Goal: Find specific fact: Find specific fact

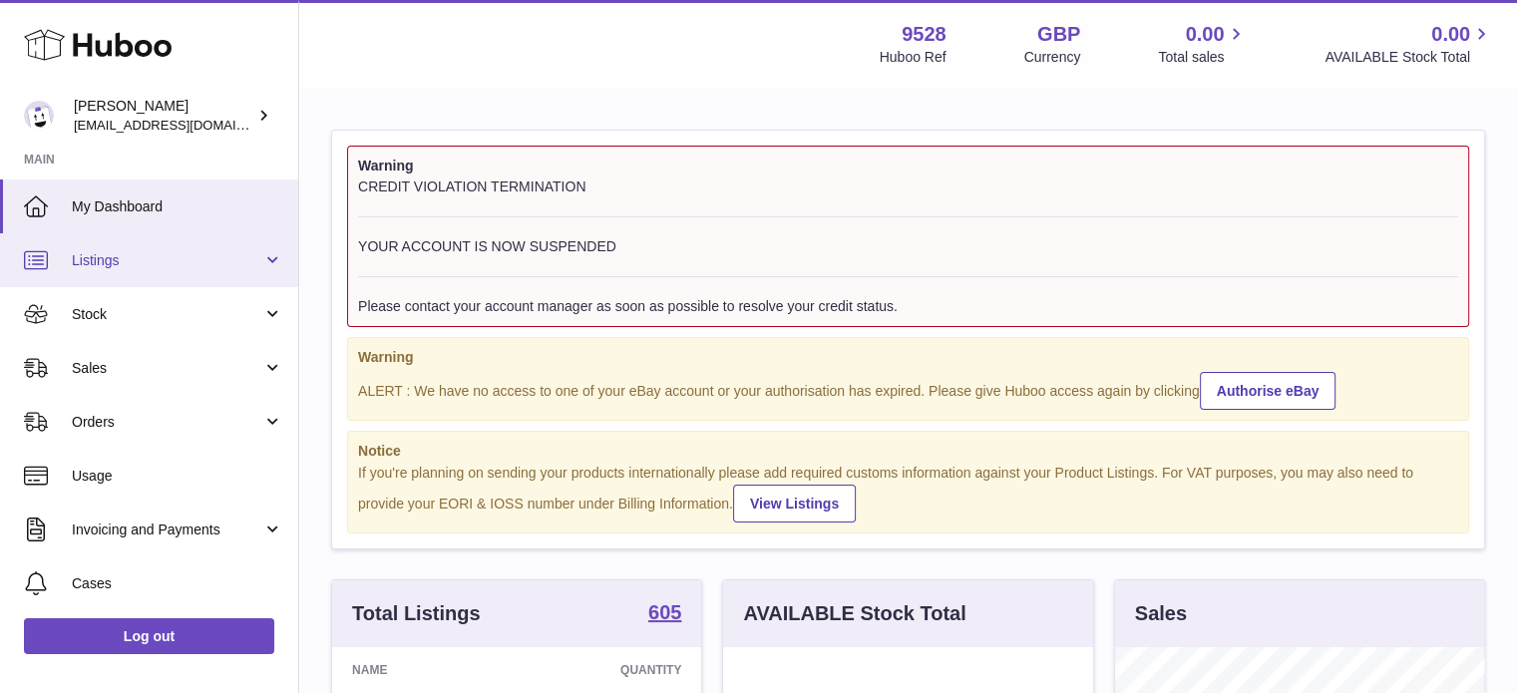
scroll to position [311, 370]
click at [80, 255] on span "Listings" at bounding box center [167, 260] width 191 height 19
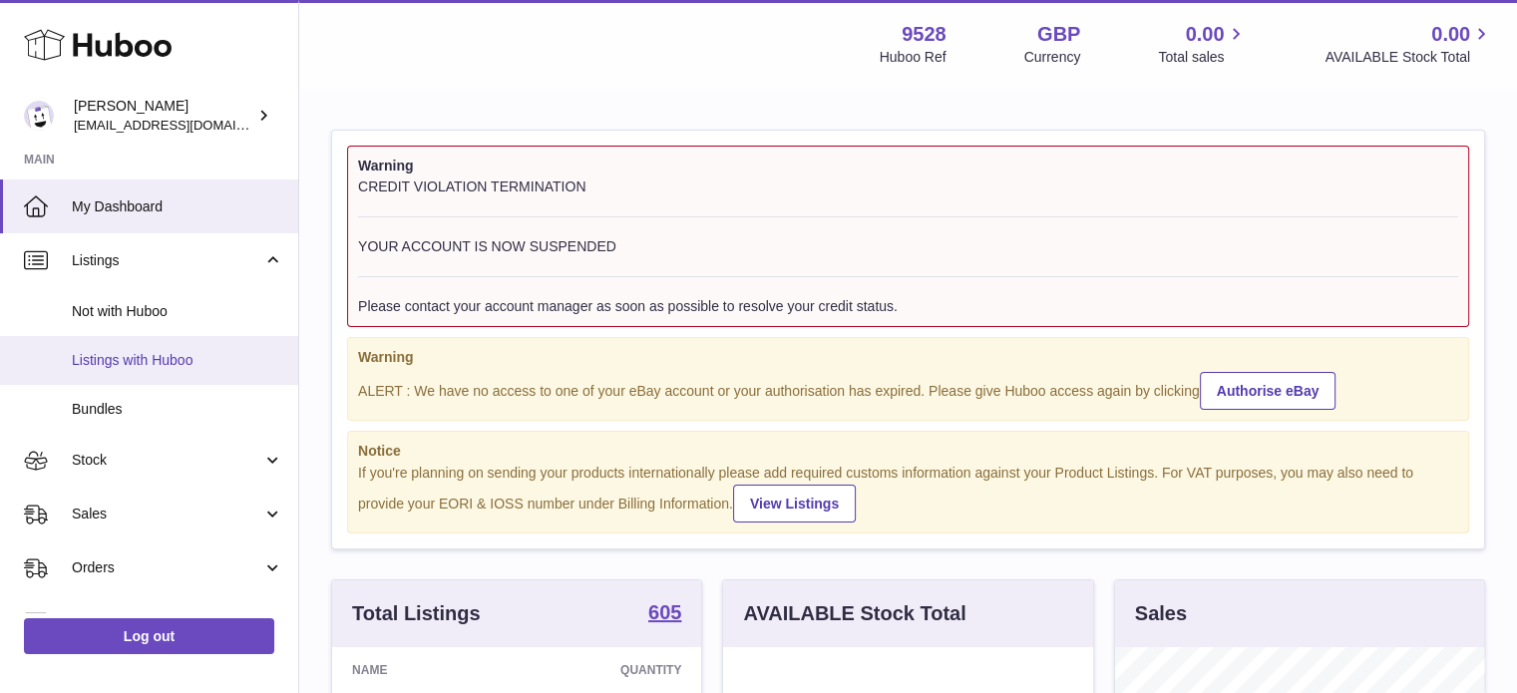
click at [124, 356] on span "Listings with Huboo" at bounding box center [177, 360] width 211 height 19
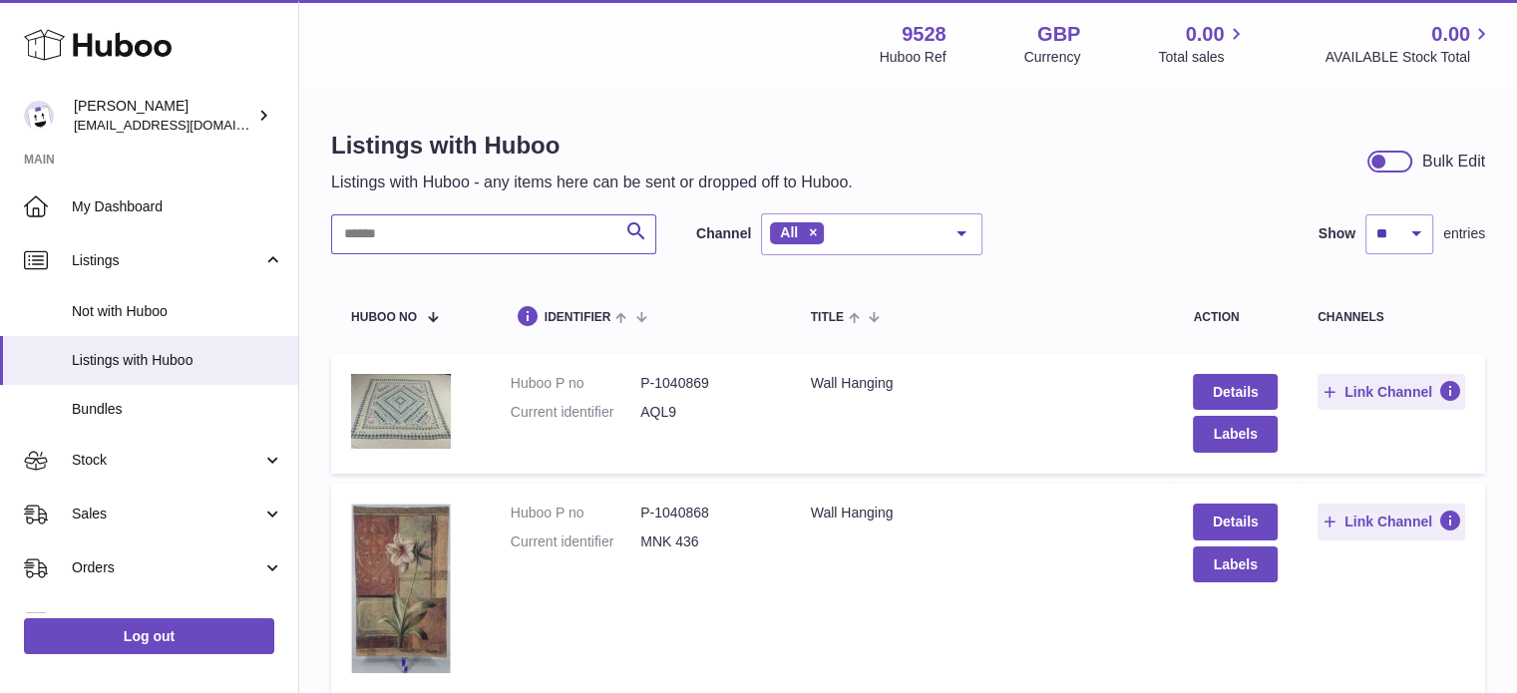
click at [396, 228] on input "text" at bounding box center [493, 234] width 325 height 40
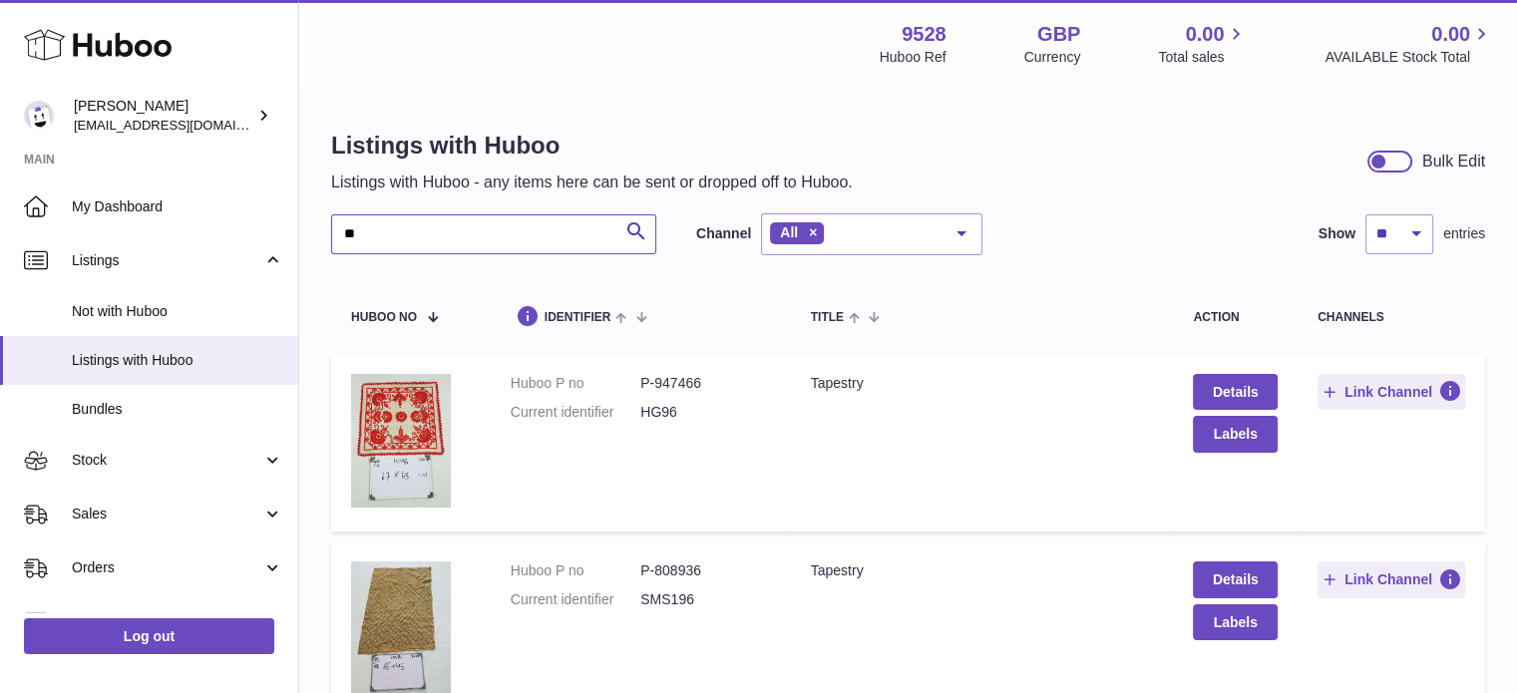
type input "*"
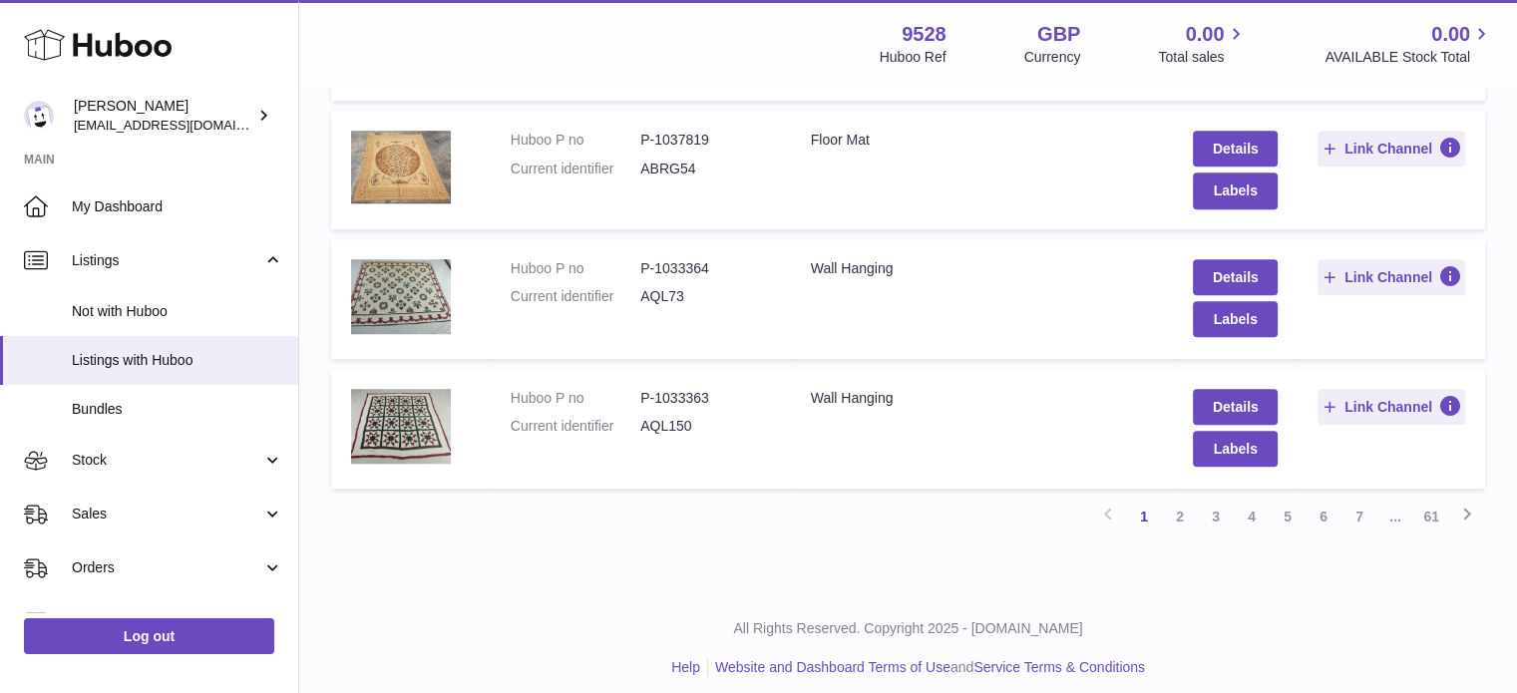
scroll to position [1479, 0]
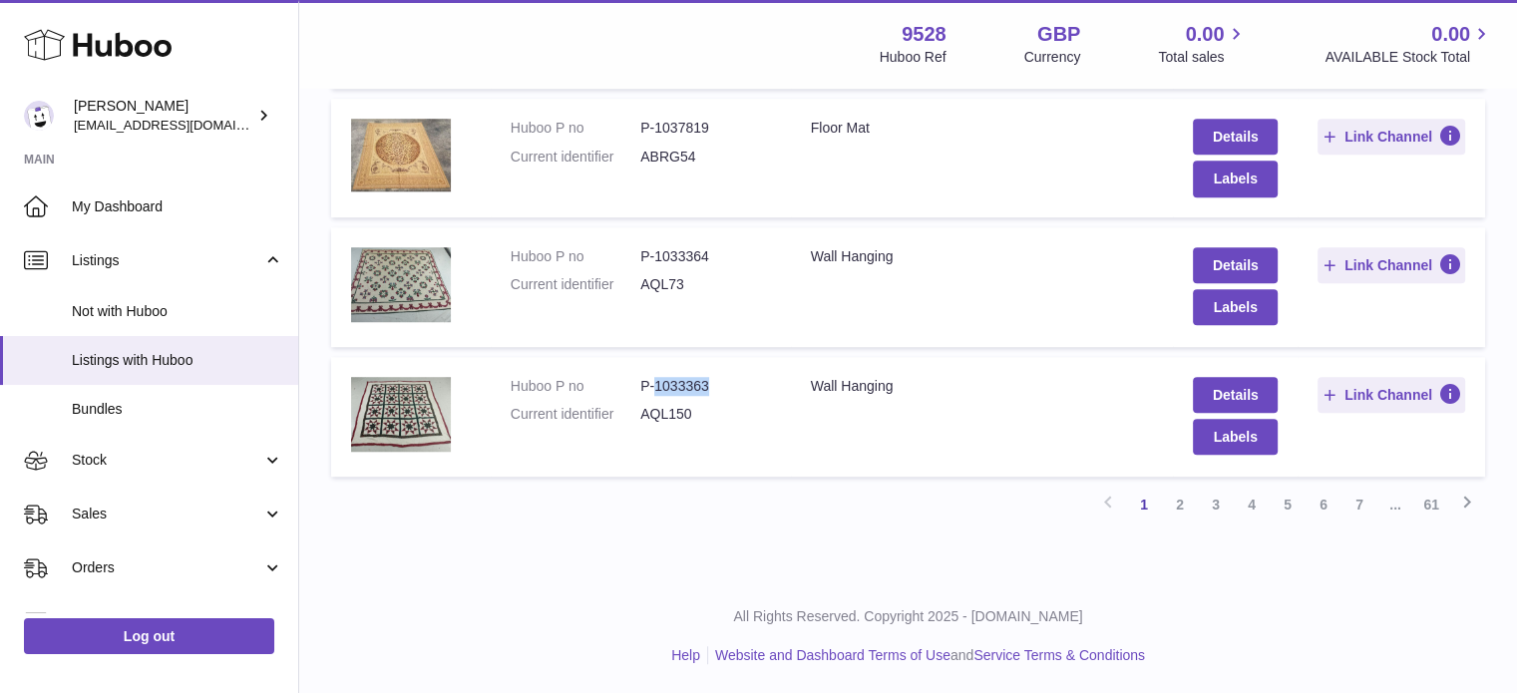
drag, startPoint x: 712, startPoint y: 379, endPoint x: 661, endPoint y: 388, distance: 51.7
click at [657, 394] on dd "P-1033363" at bounding box center [705, 386] width 130 height 19
copy dd "1033363"
click at [1289, 501] on link "5" at bounding box center [1288, 505] width 36 height 36
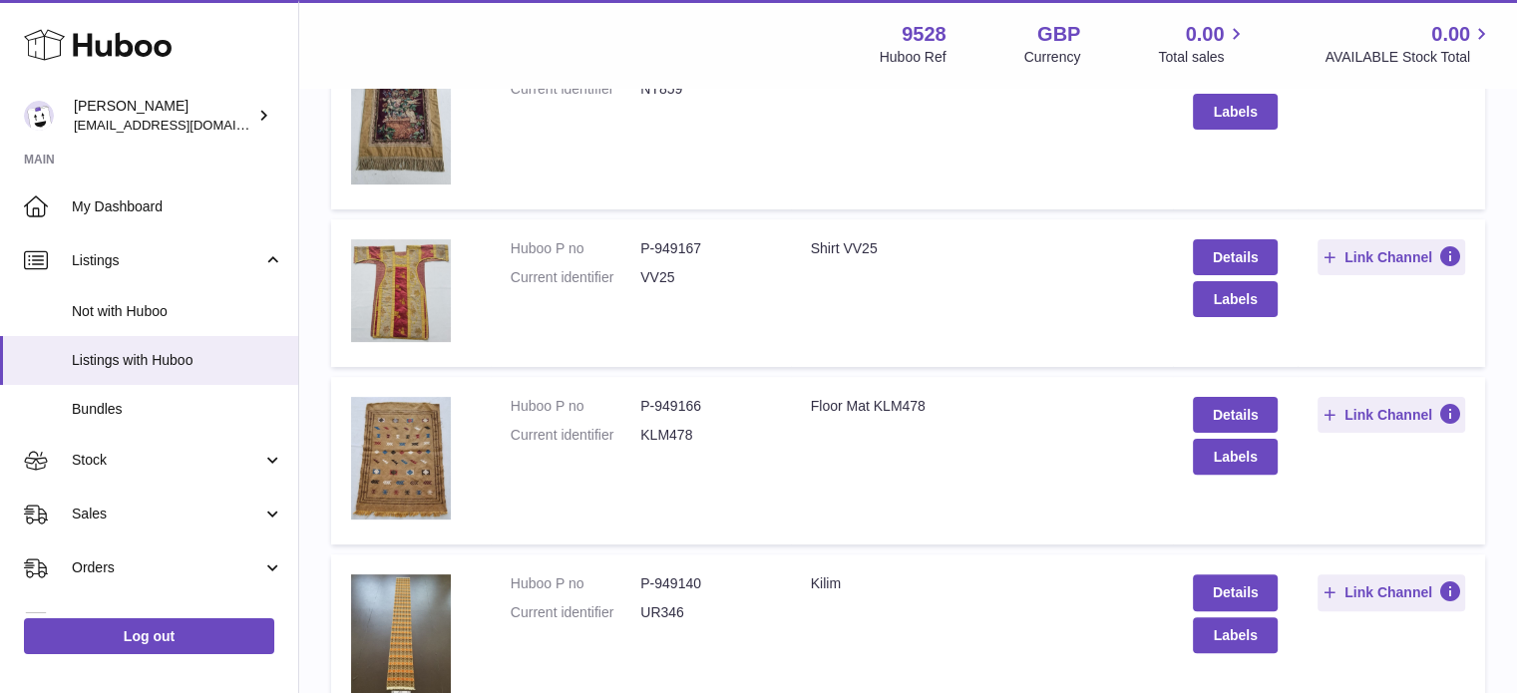
scroll to position [489, 0]
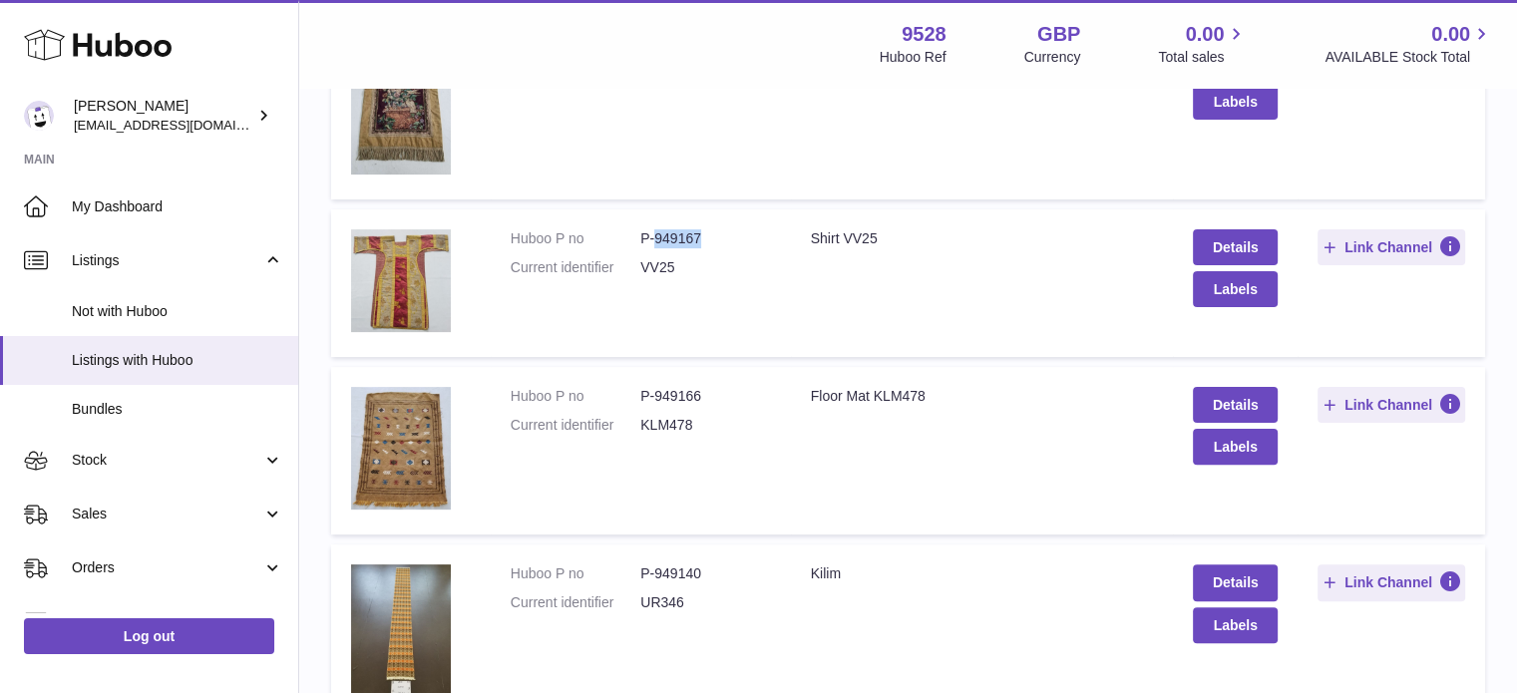
drag, startPoint x: 706, startPoint y: 230, endPoint x: 657, endPoint y: 249, distance: 52.4
click at [657, 249] on dl "Huboo P no P-949167 Current identifier VV25" at bounding box center [641, 258] width 260 height 58
copy dd "949167"
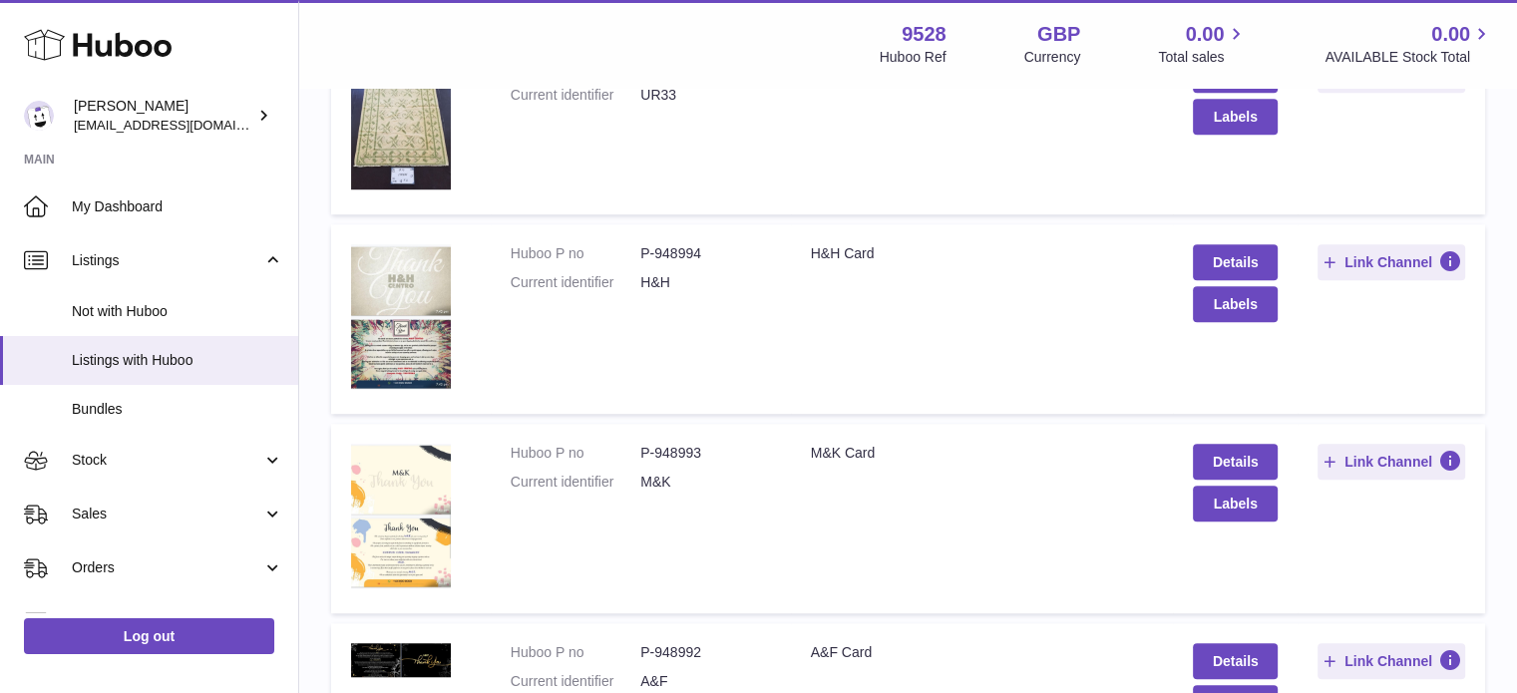
scroll to position [1586, 0]
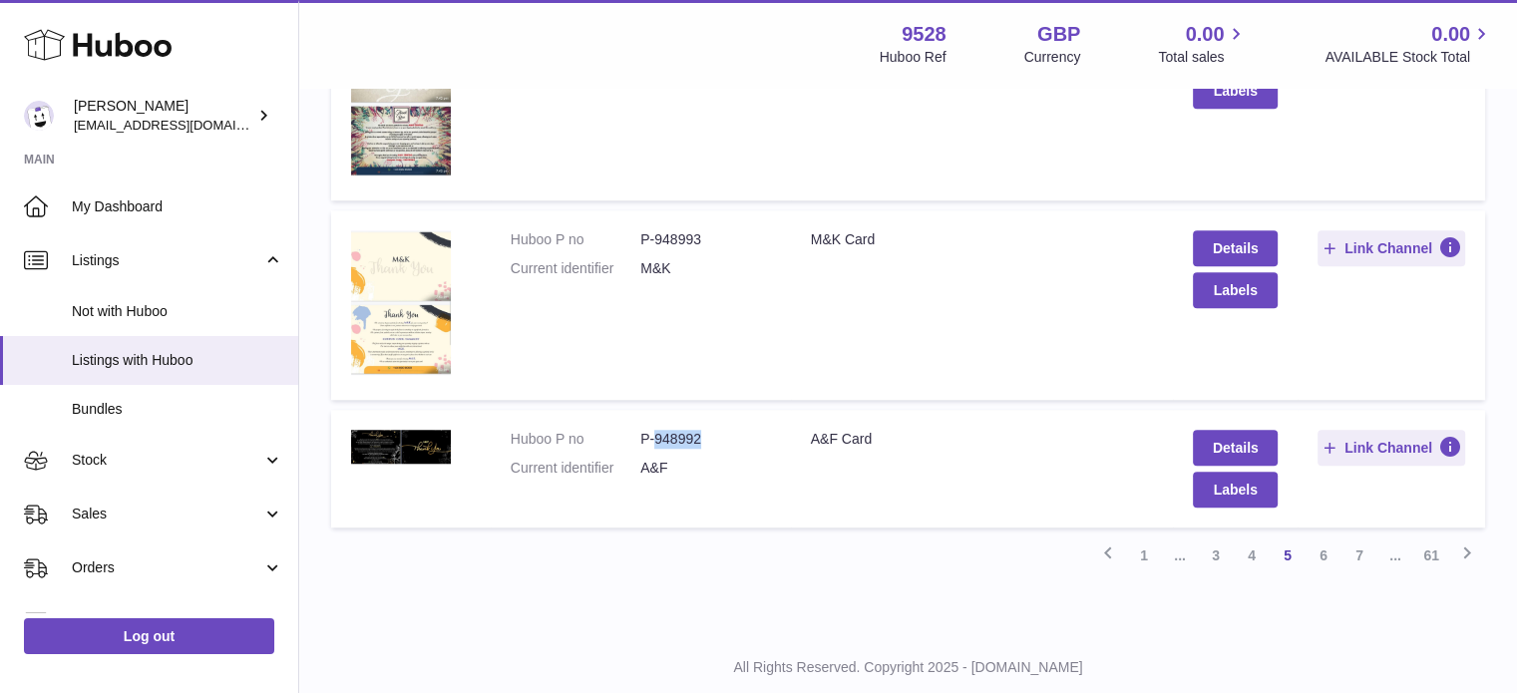
drag, startPoint x: 703, startPoint y: 430, endPoint x: 658, endPoint y: 429, distance: 44.9
click at [654, 434] on dd "P-948992" at bounding box center [705, 439] width 130 height 19
copy dd "948992"
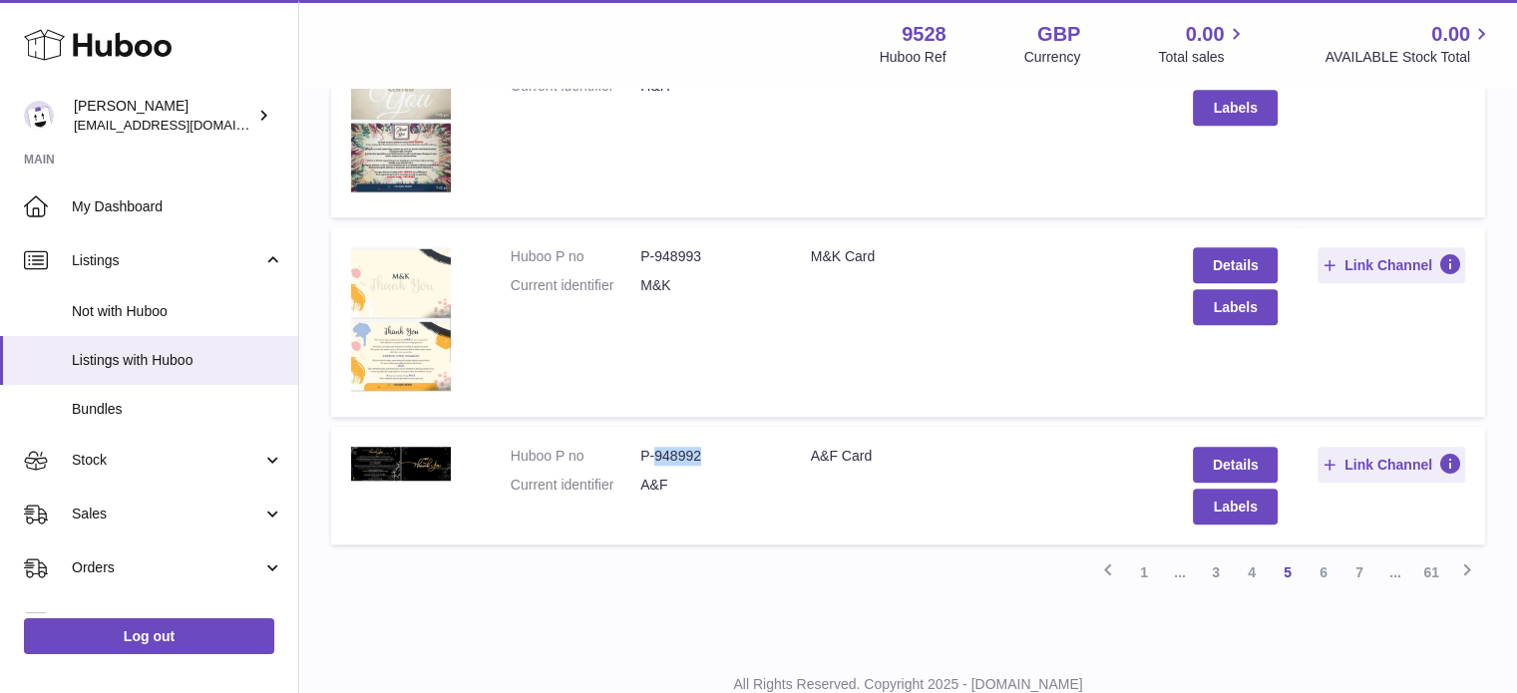
scroll to position [1637, 0]
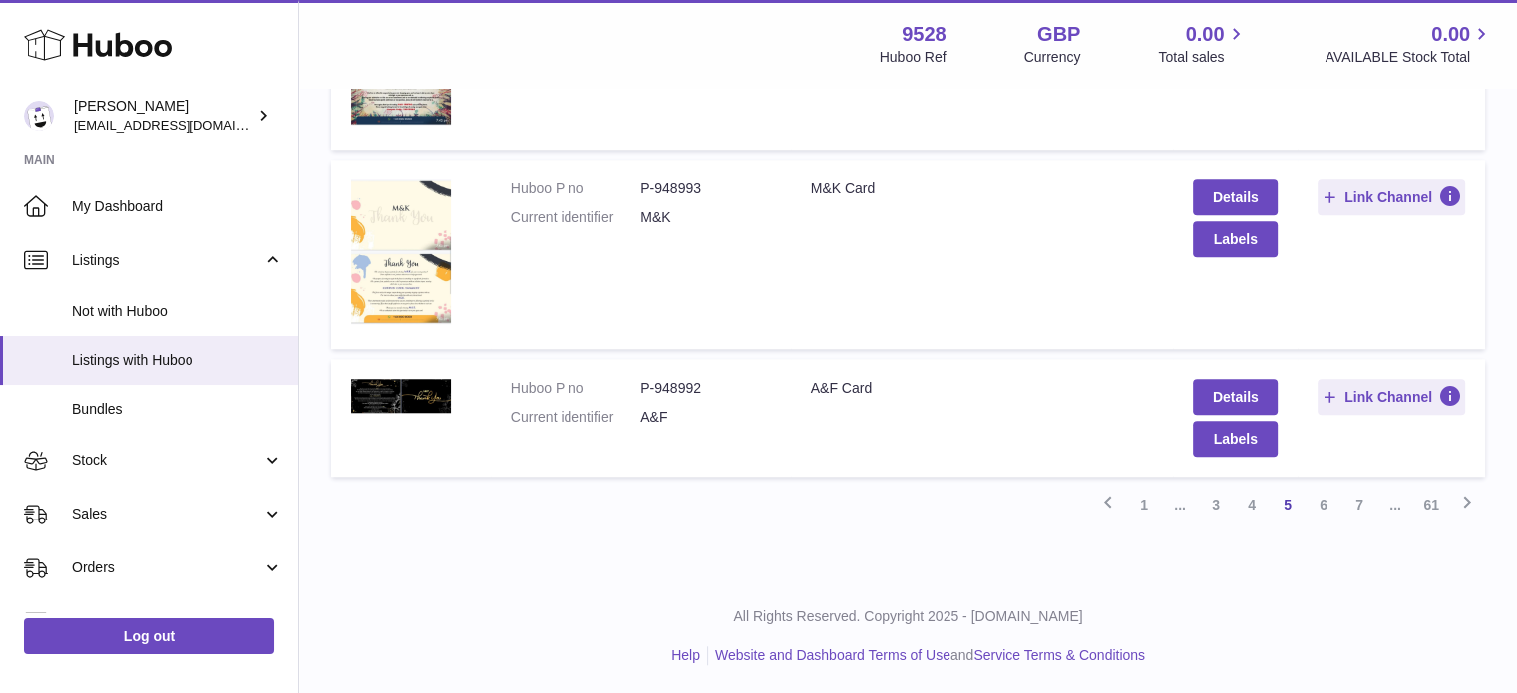
click at [1361, 502] on link "7" at bounding box center [1360, 505] width 36 height 36
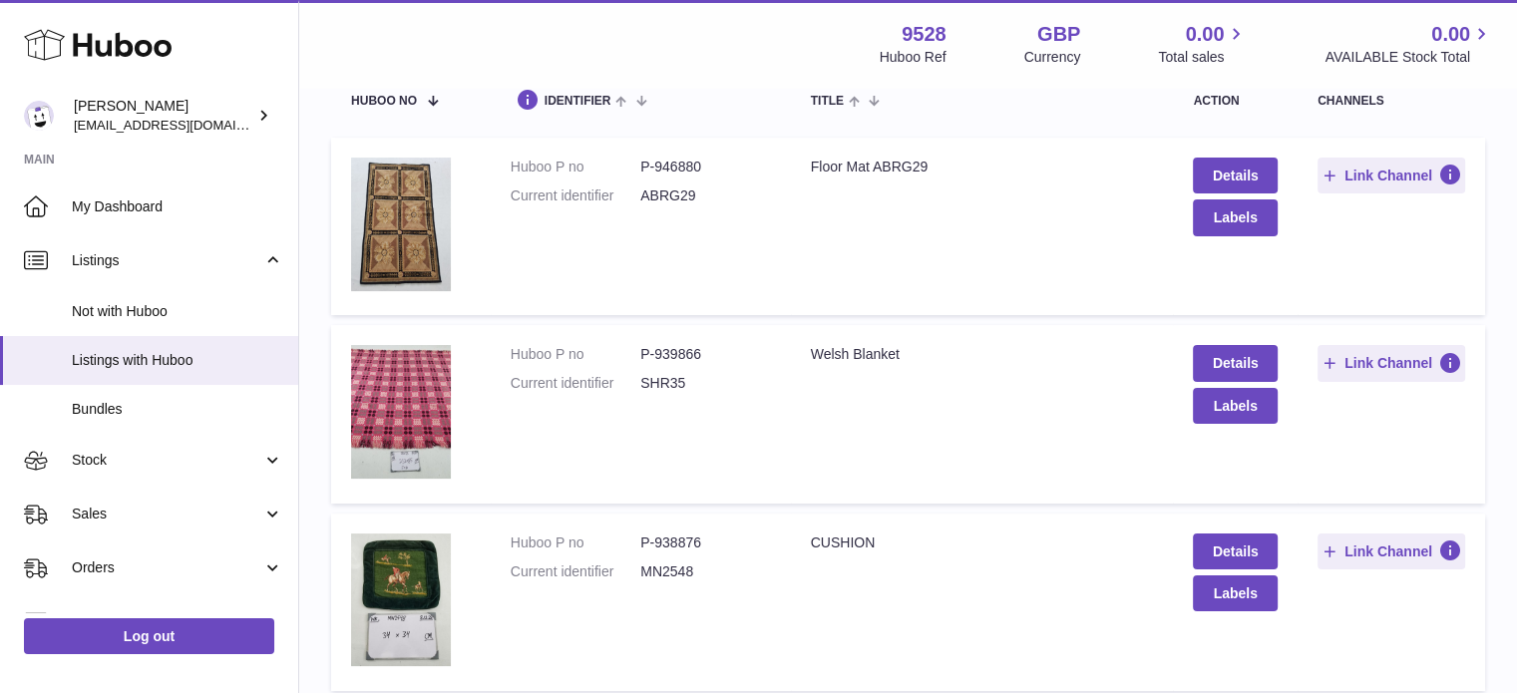
scroll to position [389, 0]
